Goal: Transaction & Acquisition: Purchase product/service

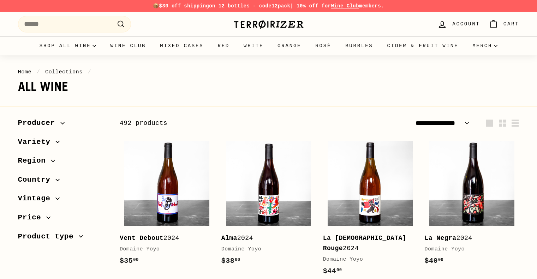
select select "**********"
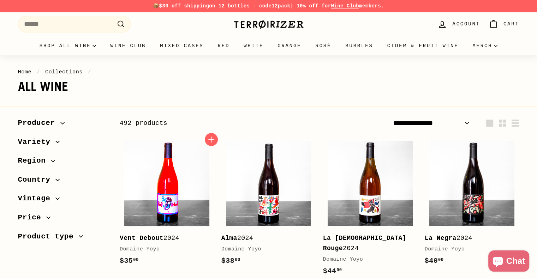
click at [172, 186] on img at bounding box center [166, 183] width 85 height 85
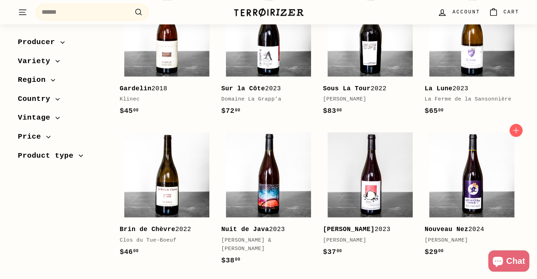
scroll to position [588, 0]
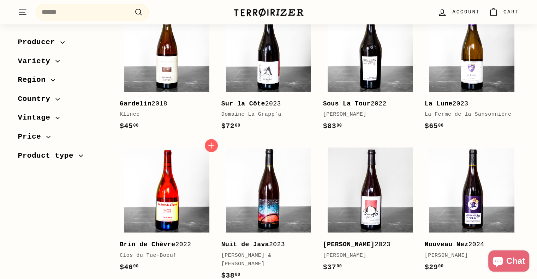
click at [189, 189] on img at bounding box center [166, 190] width 85 height 85
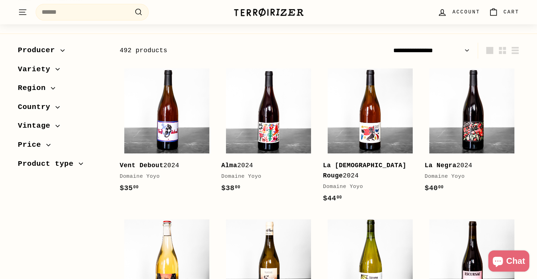
scroll to position [0, 0]
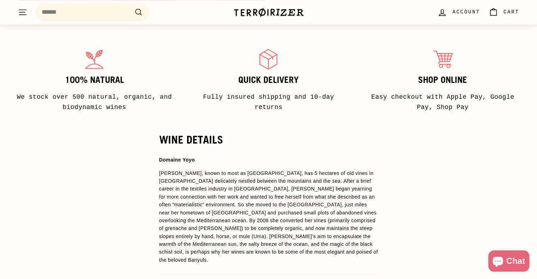
scroll to position [471, 0]
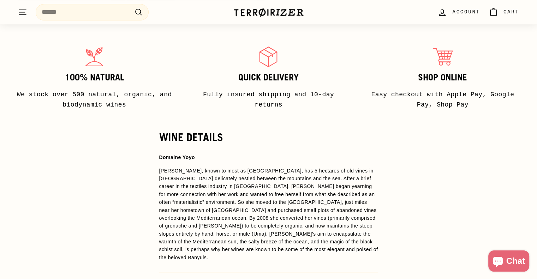
drag, startPoint x: 514, startPoint y: 123, endPoint x: 523, endPoint y: 117, distance: 10.7
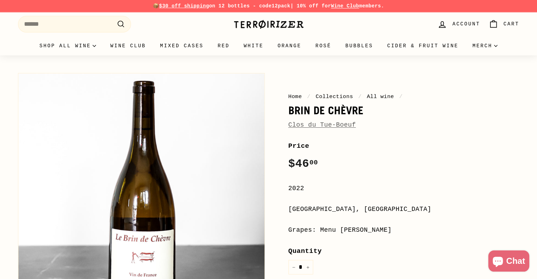
drag, startPoint x: 237, startPoint y: 183, endPoint x: 233, endPoint y: 180, distance: 4.6
